Goal: Task Accomplishment & Management: Manage account settings

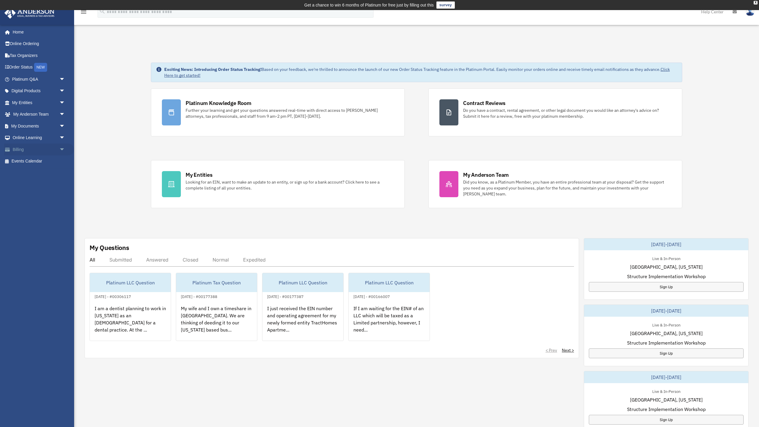
click at [17, 148] on link "Billing arrow_drop_down" at bounding box center [39, 149] width 70 height 12
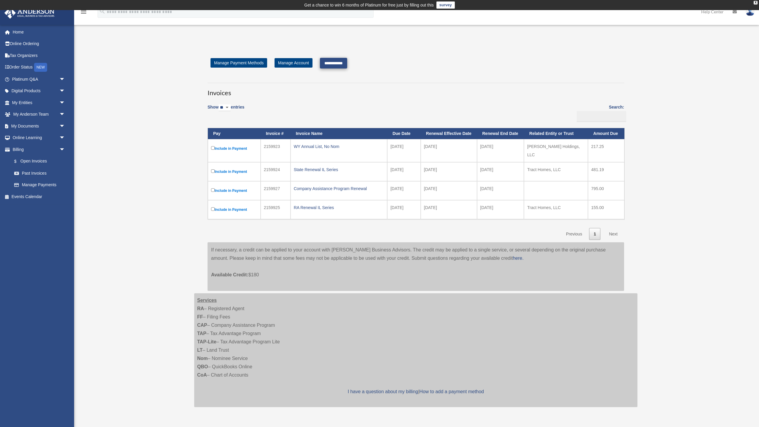
click at [329, 64] on input "**********" at bounding box center [333, 63] width 27 height 11
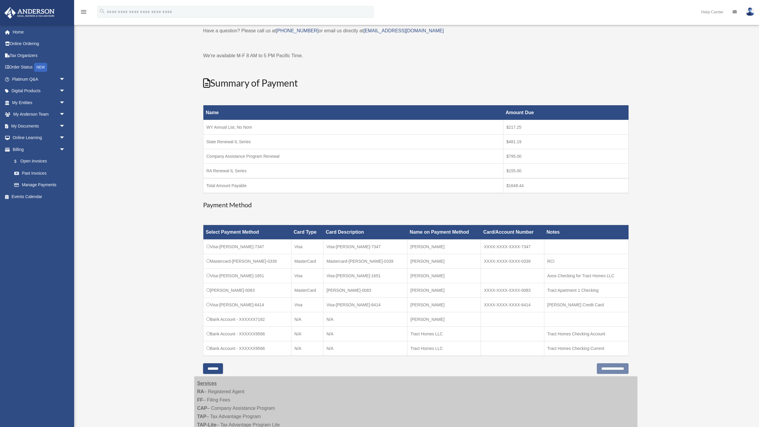
scroll to position [40, 0]
click at [609, 368] on input "**********" at bounding box center [612, 368] width 32 height 11
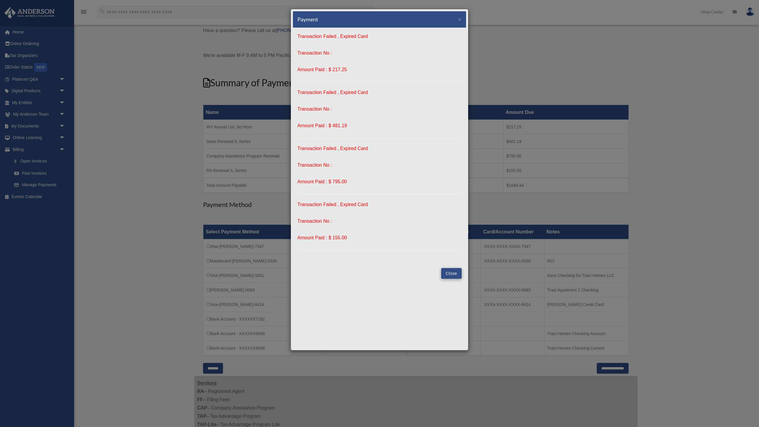
click at [449, 272] on button "Close" at bounding box center [451, 273] width 20 height 11
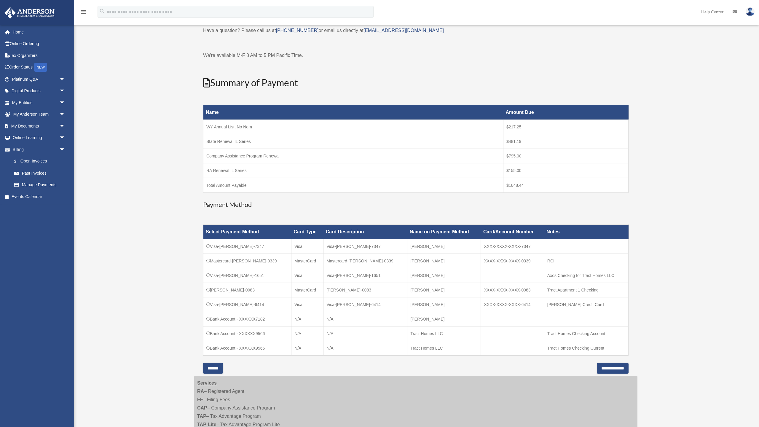
click at [458, 20] on div "menu search Site Menu add tract.homes@gmail.com My Profile Reset Password Logou…" at bounding box center [379, 14] width 750 height 20
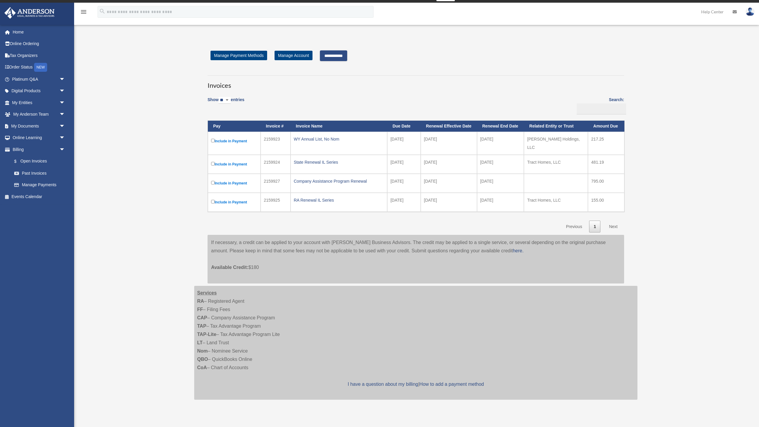
scroll to position [2, 0]
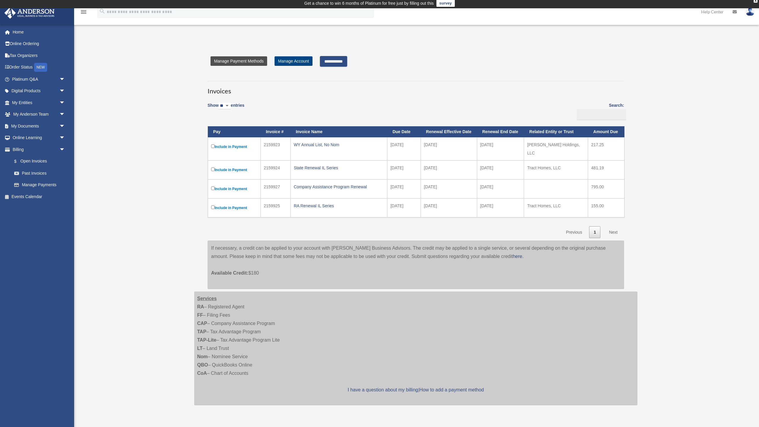
click at [252, 63] on link "Manage Payment Methods" at bounding box center [238, 60] width 57 height 9
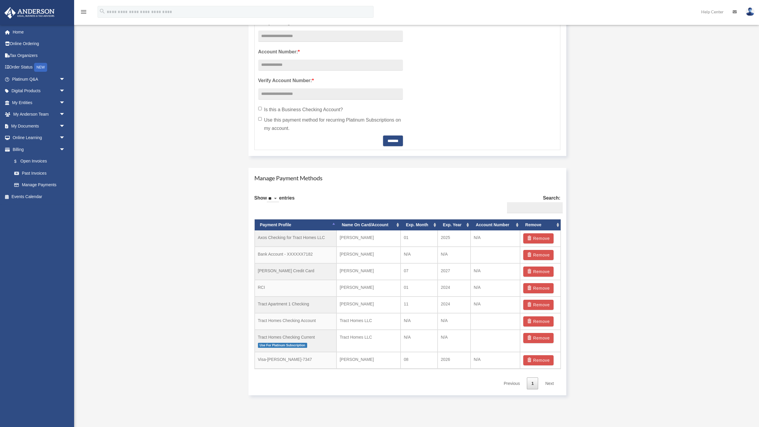
scroll to position [227, 0]
click at [539, 253] on button "Remove" at bounding box center [538, 254] width 31 height 10
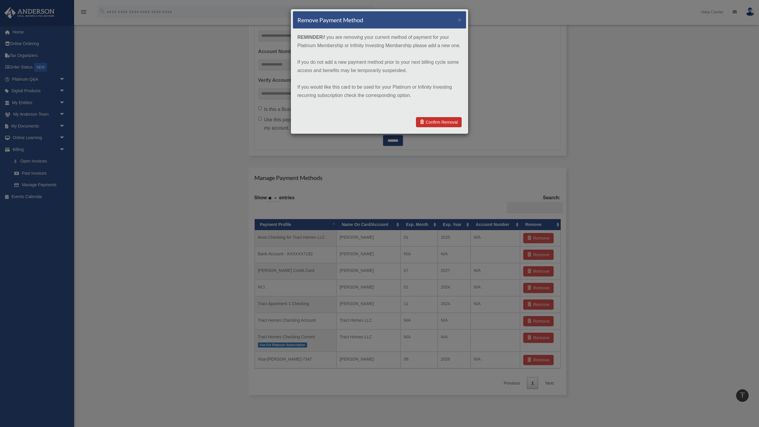
click at [434, 122] on link "Confirm Removal" at bounding box center [439, 122] width 46 height 10
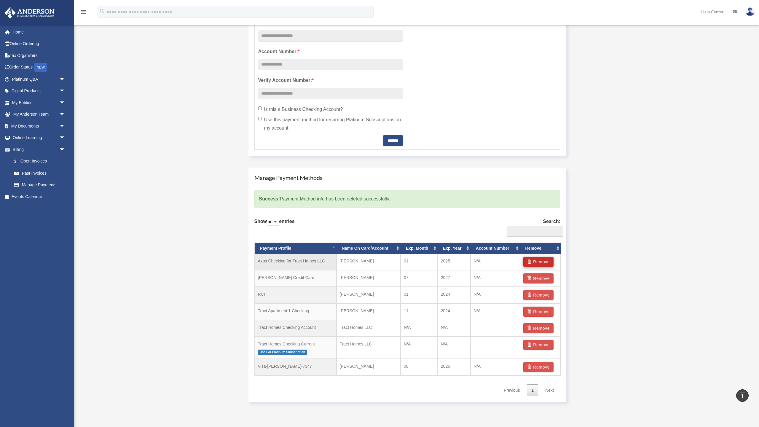
click at [533, 261] on button "Remove" at bounding box center [538, 262] width 31 height 10
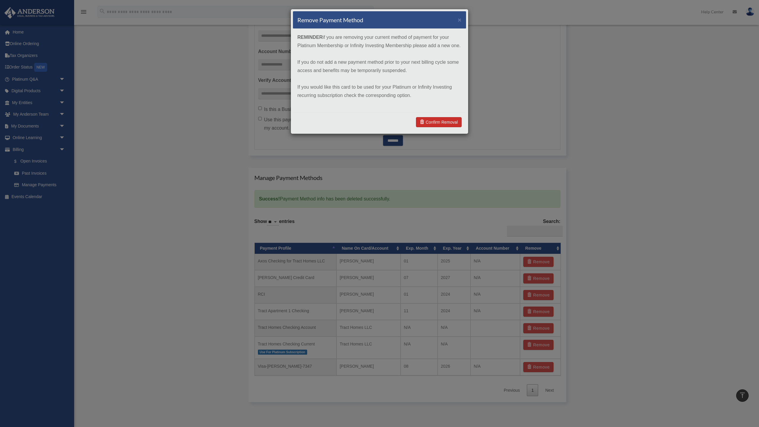
click at [441, 121] on link "Confirm Removal" at bounding box center [439, 122] width 46 height 10
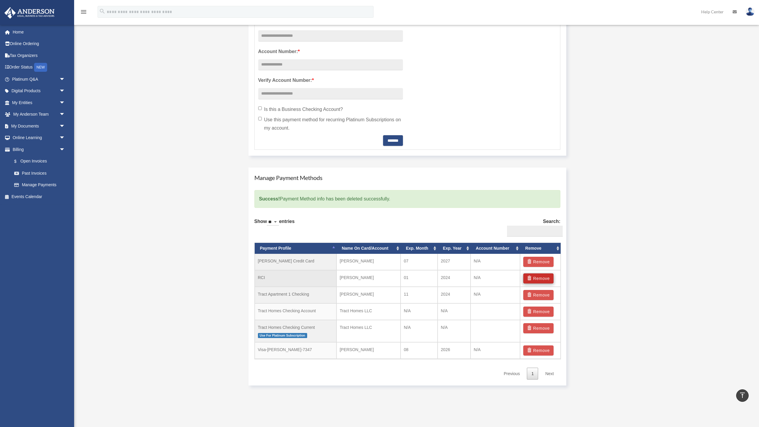
click at [538, 278] on button "Remove" at bounding box center [538, 278] width 31 height 10
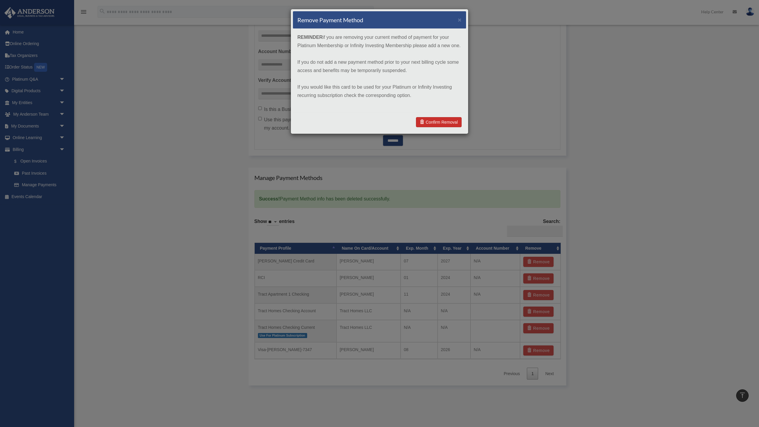
click at [444, 121] on link "Confirm Removal" at bounding box center [439, 122] width 46 height 10
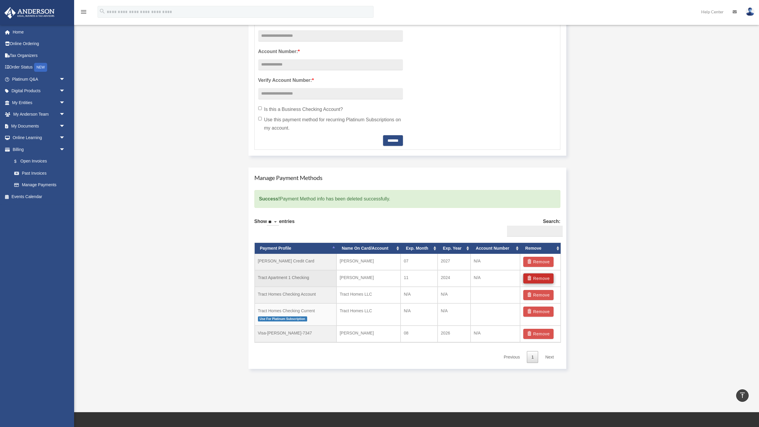
click at [537, 278] on button "Remove" at bounding box center [538, 278] width 31 height 10
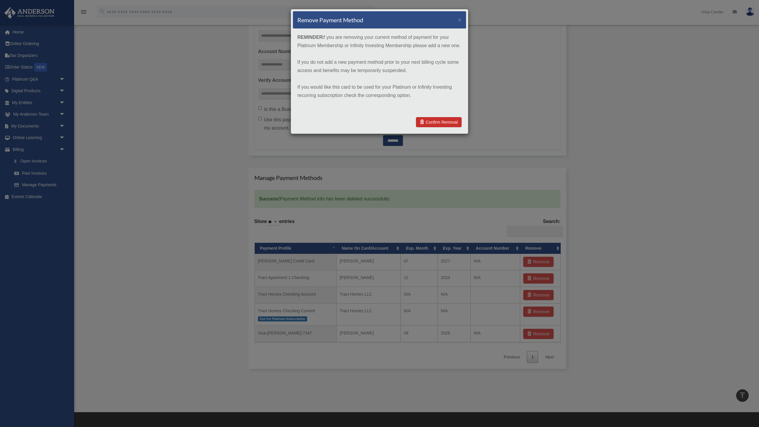
click at [430, 123] on link "Confirm Removal" at bounding box center [439, 122] width 46 height 10
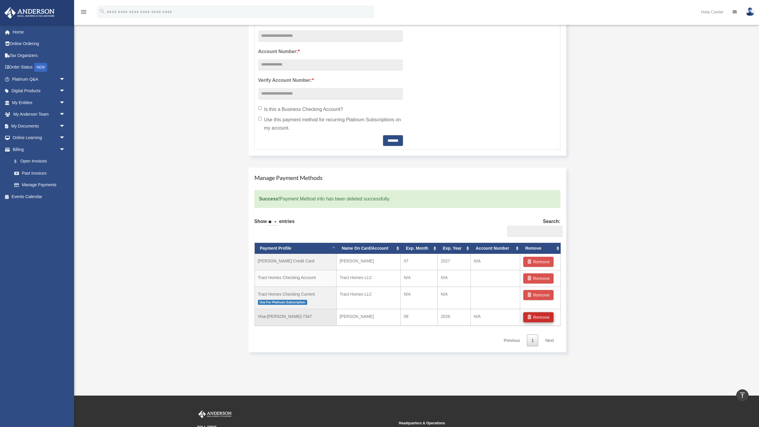
click at [533, 316] on button "Remove" at bounding box center [538, 317] width 31 height 10
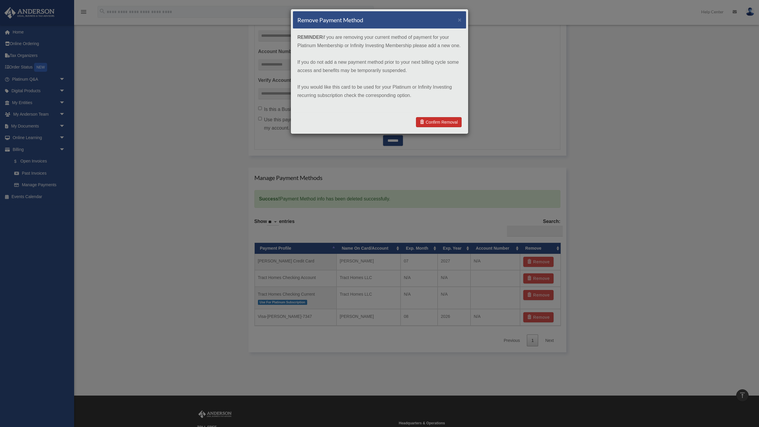
click at [439, 125] on link "Confirm Removal" at bounding box center [439, 122] width 46 height 10
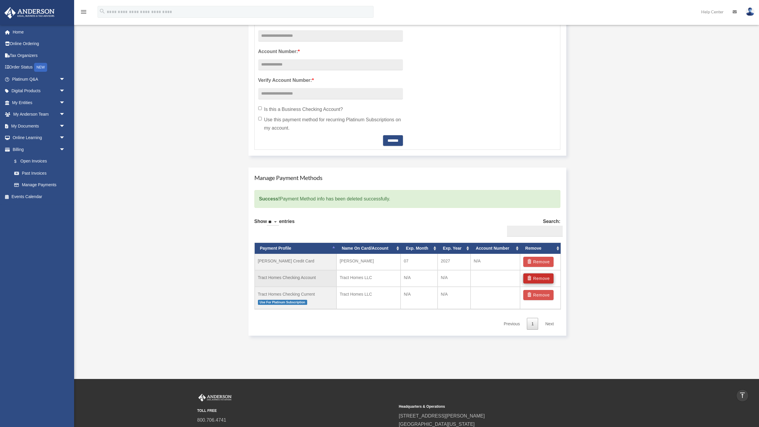
click at [538, 279] on button "Remove" at bounding box center [538, 278] width 31 height 10
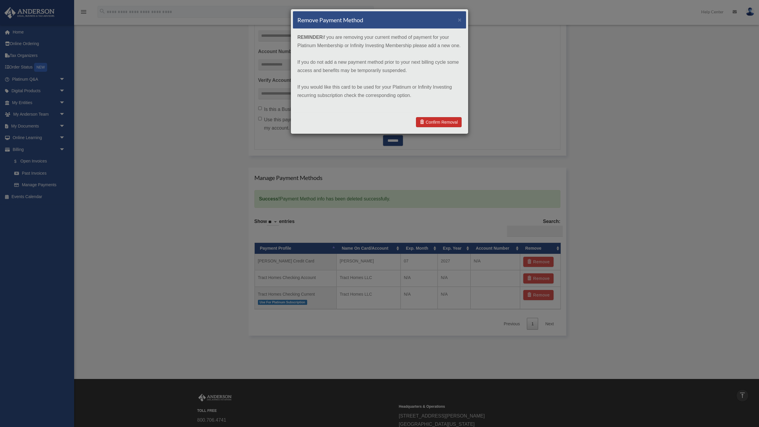
click at [433, 122] on link "Confirm Removal" at bounding box center [439, 122] width 46 height 10
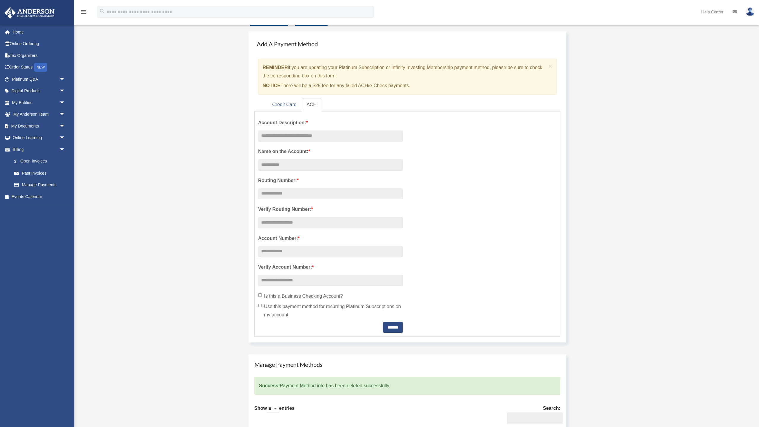
scroll to position [41, 0]
click at [282, 106] on link "Credit Card" at bounding box center [284, 103] width 34 height 13
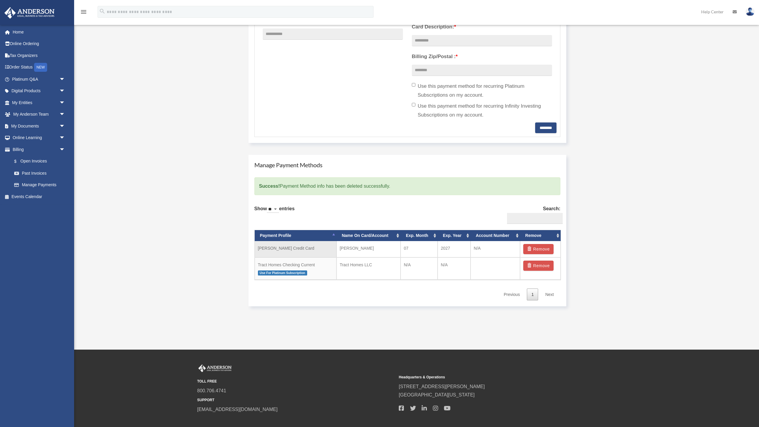
scroll to position [232, 0]
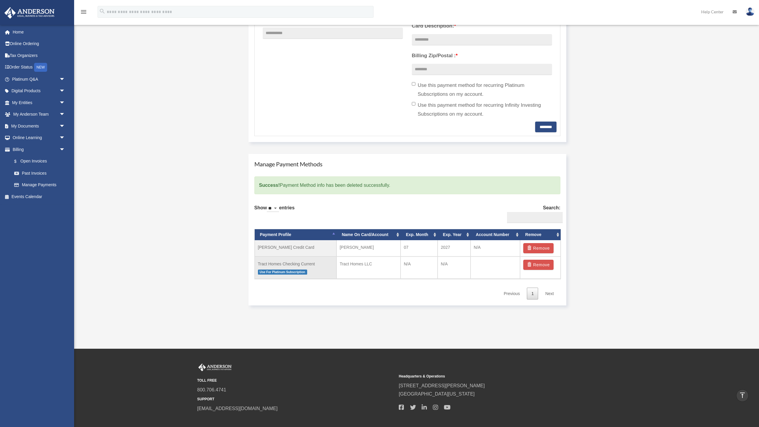
click at [318, 268] on p "Use For Platinum Subscription" at bounding box center [295, 271] width 75 height 7
click at [382, 264] on td "Tract Homes LLC" at bounding box center [368, 267] width 64 height 22
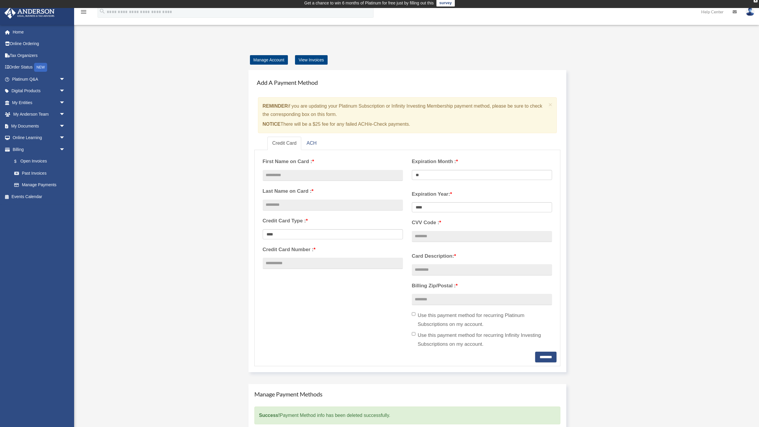
scroll to position [0, 0]
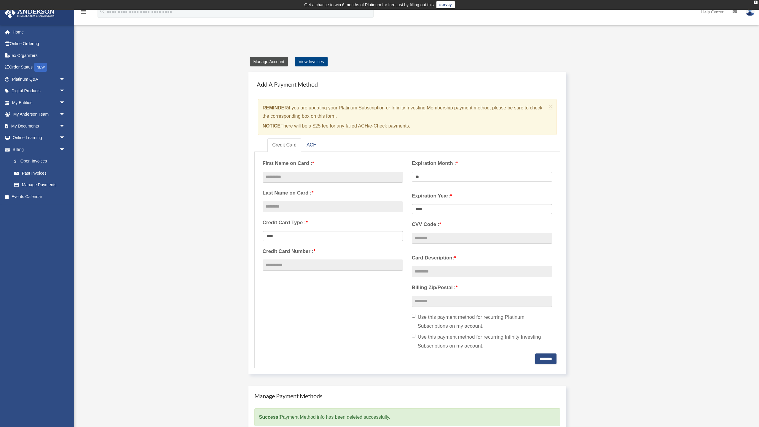
click at [268, 61] on link "Manage Account" at bounding box center [269, 61] width 38 height 9
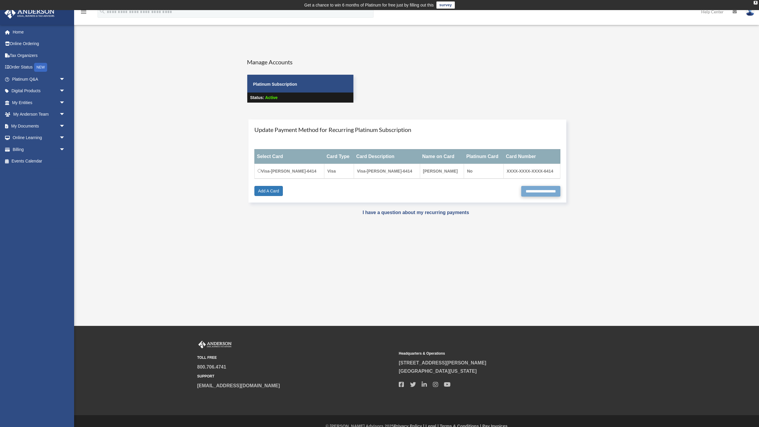
click at [540, 190] on input "**********" at bounding box center [540, 191] width 39 height 11
click at [24, 68] on link "Order Status NEW" at bounding box center [39, 67] width 70 height 12
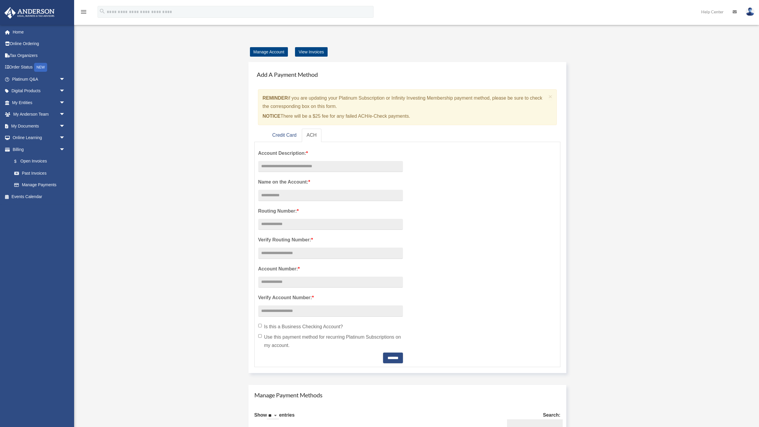
scroll to position [0, 0]
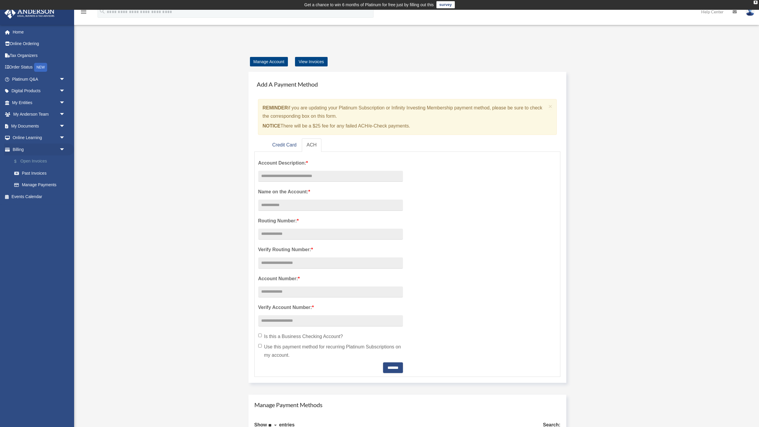
click at [29, 160] on link "$ Open Invoices" at bounding box center [41, 161] width 66 height 12
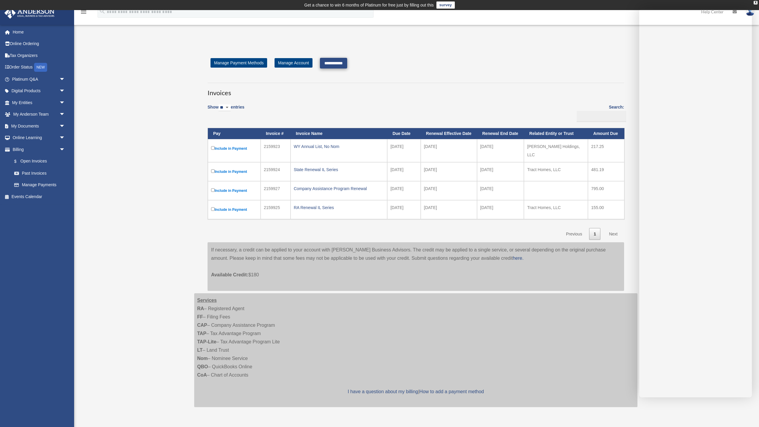
click at [331, 60] on input "**********" at bounding box center [333, 63] width 27 height 11
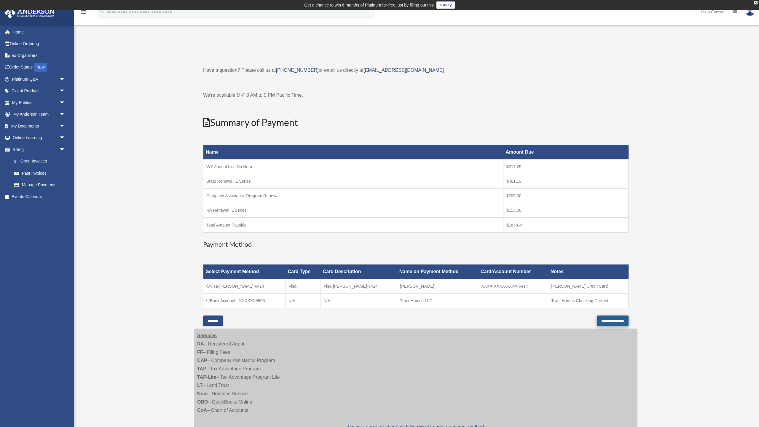
click at [598, 319] on input "**********" at bounding box center [612, 320] width 32 height 11
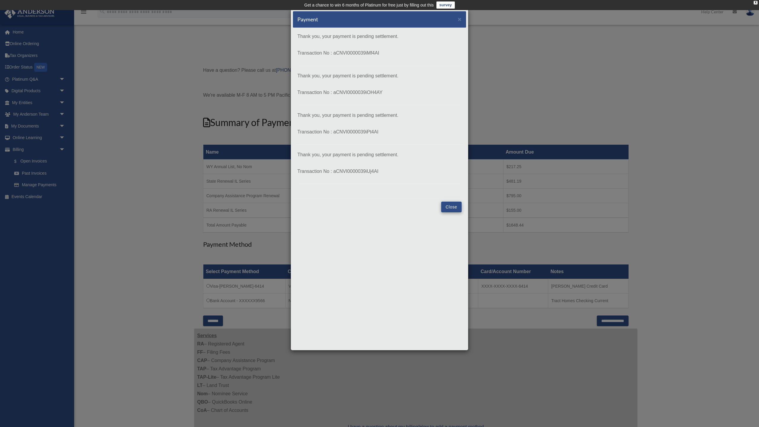
click at [452, 207] on button "Close" at bounding box center [451, 206] width 20 height 11
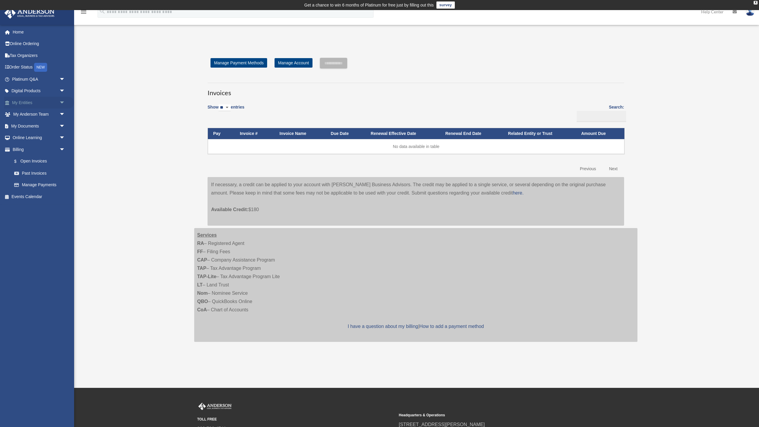
click at [60, 100] on span "arrow_drop_down" at bounding box center [65, 103] width 12 height 12
click at [35, 162] on link "My Blueprint" at bounding box center [41, 161] width 66 height 12
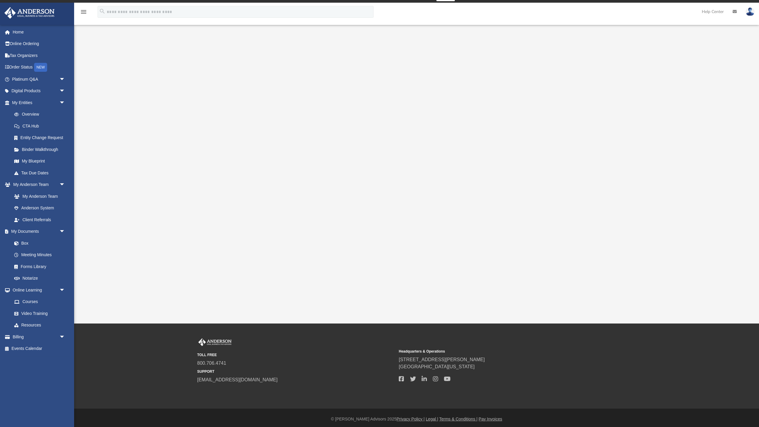
scroll to position [8, 0]
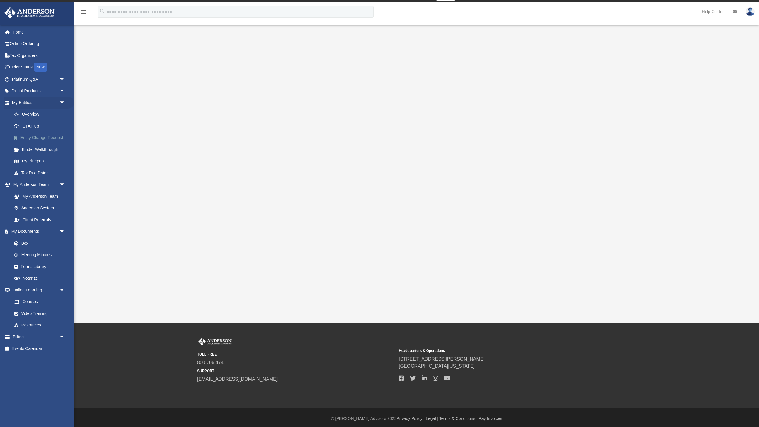
click at [58, 138] on link "Entity Change Request" at bounding box center [41, 138] width 66 height 12
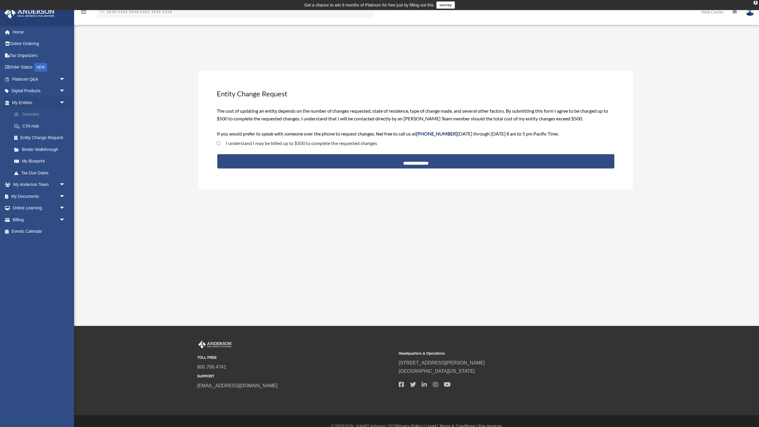
click at [34, 113] on link "Overview" at bounding box center [41, 114] width 66 height 12
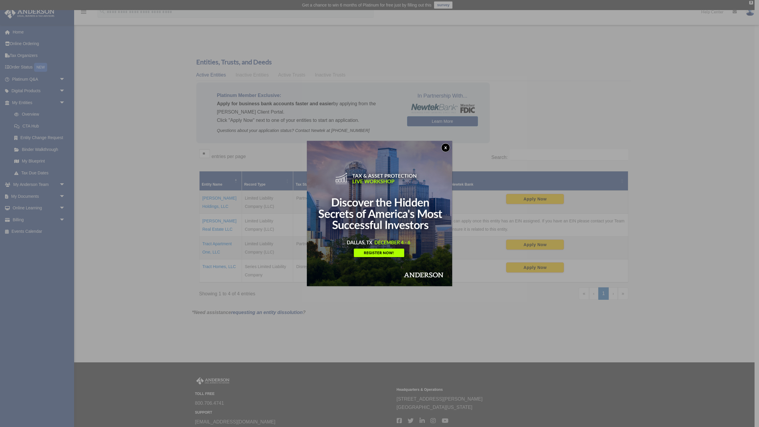
click at [443, 147] on button "x" at bounding box center [445, 147] width 9 height 9
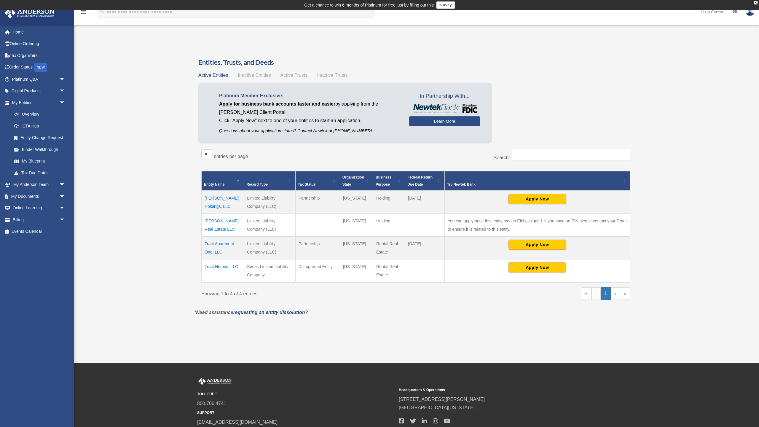
click at [230, 267] on td "Tract Homes, LLC" at bounding box center [222, 270] width 42 height 23
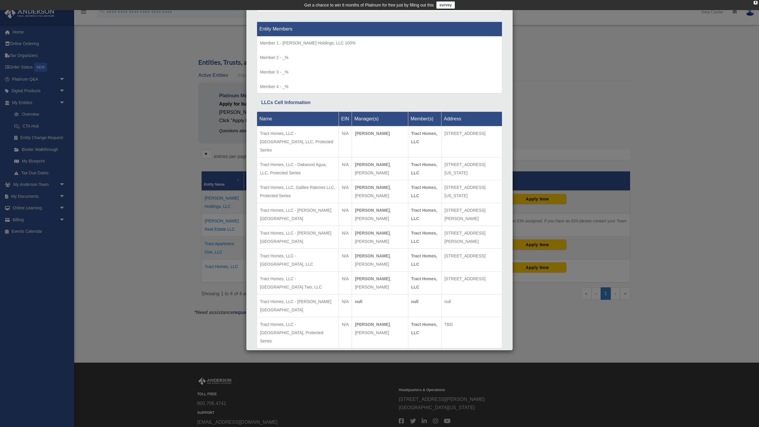
scroll to position [545, 0]
click at [182, 180] on div "Details × Articles Sent Organizational Date" at bounding box center [379, 213] width 759 height 427
